Goal: Navigation & Orientation: Go to known website

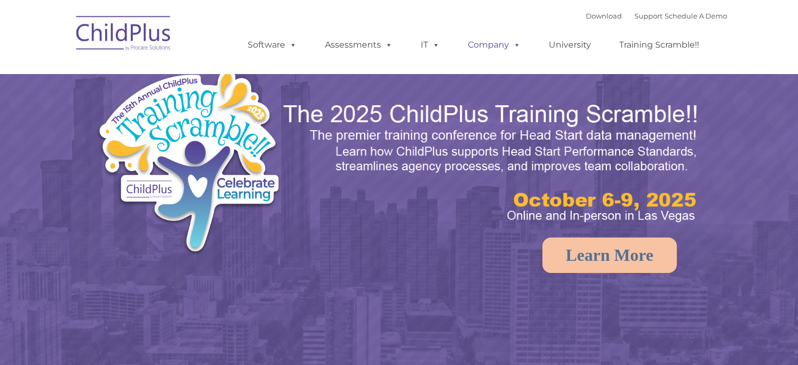
select select "MEDIUM"
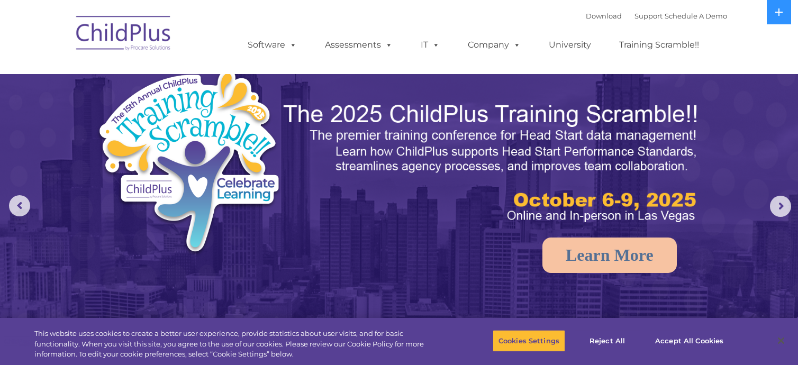
click at [138, 35] on img at bounding box center [124, 34] width 106 height 53
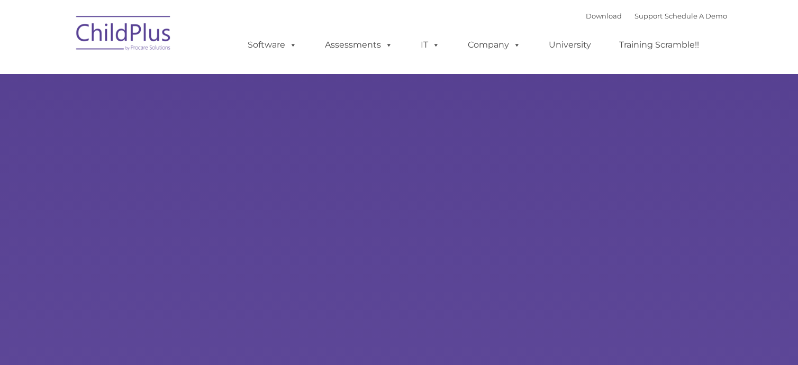
type input ""
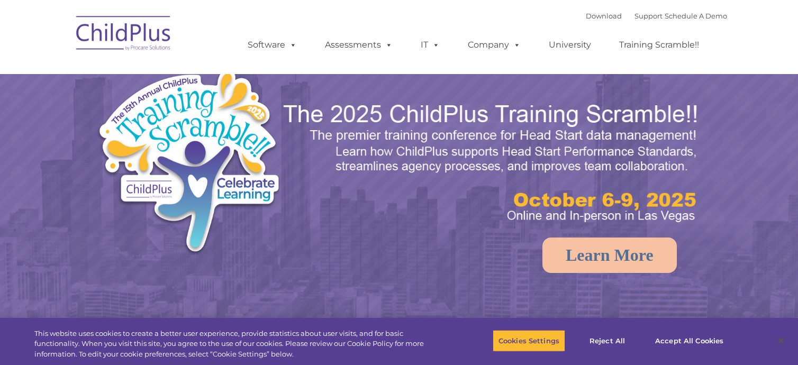
select select "MEDIUM"
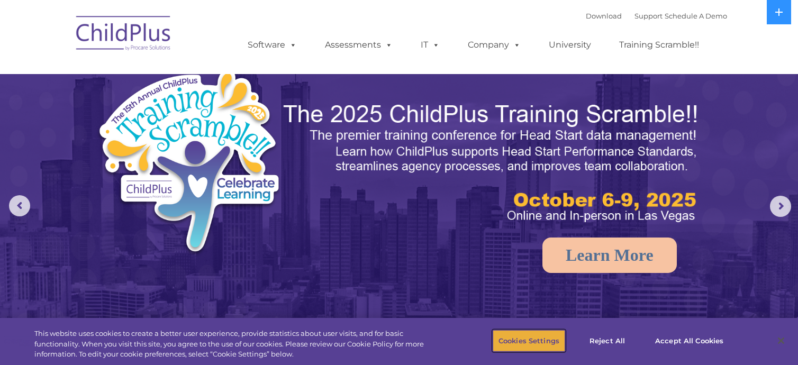
click at [538, 347] on button "Cookies Settings" at bounding box center [529, 341] width 73 height 22
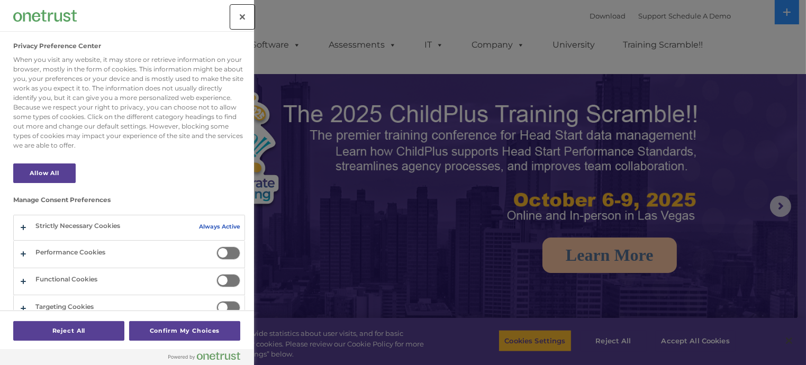
click at [240, 8] on button "Close" at bounding box center [242, 16] width 23 height 23
